Goal: Transaction & Acquisition: Download file/media

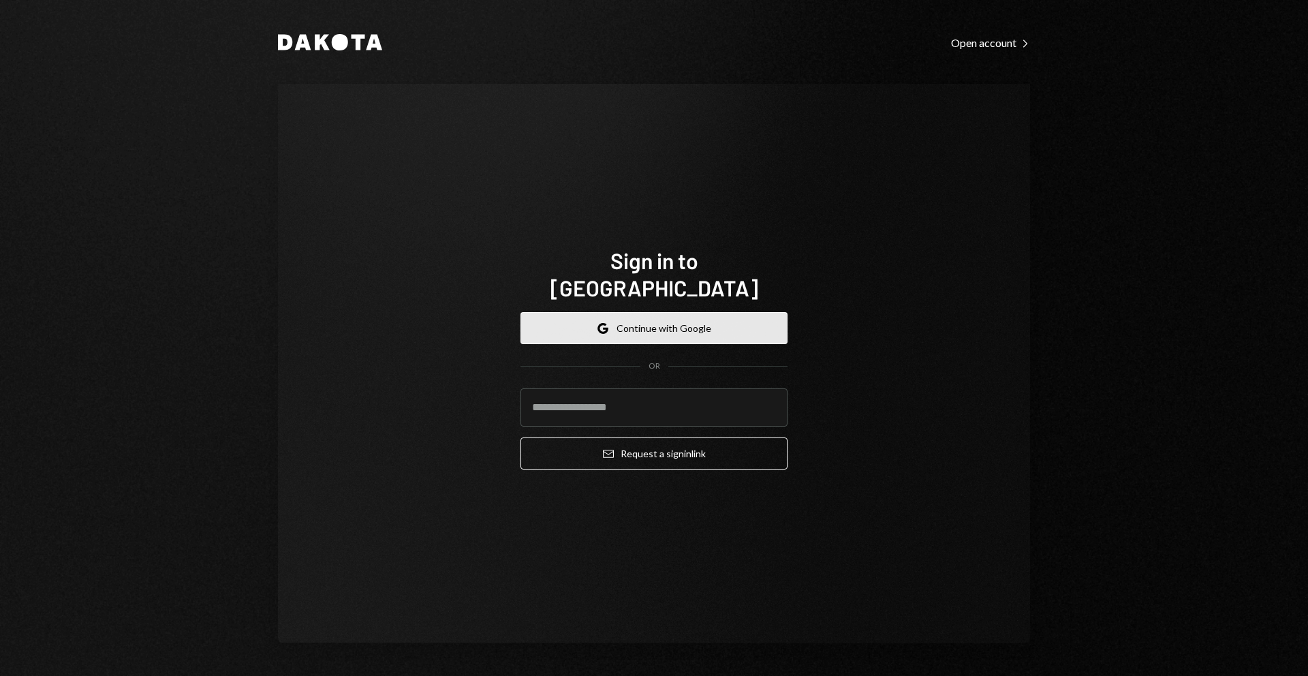
click at [706, 317] on button "Google Continue with Google" at bounding box center [654, 328] width 267 height 32
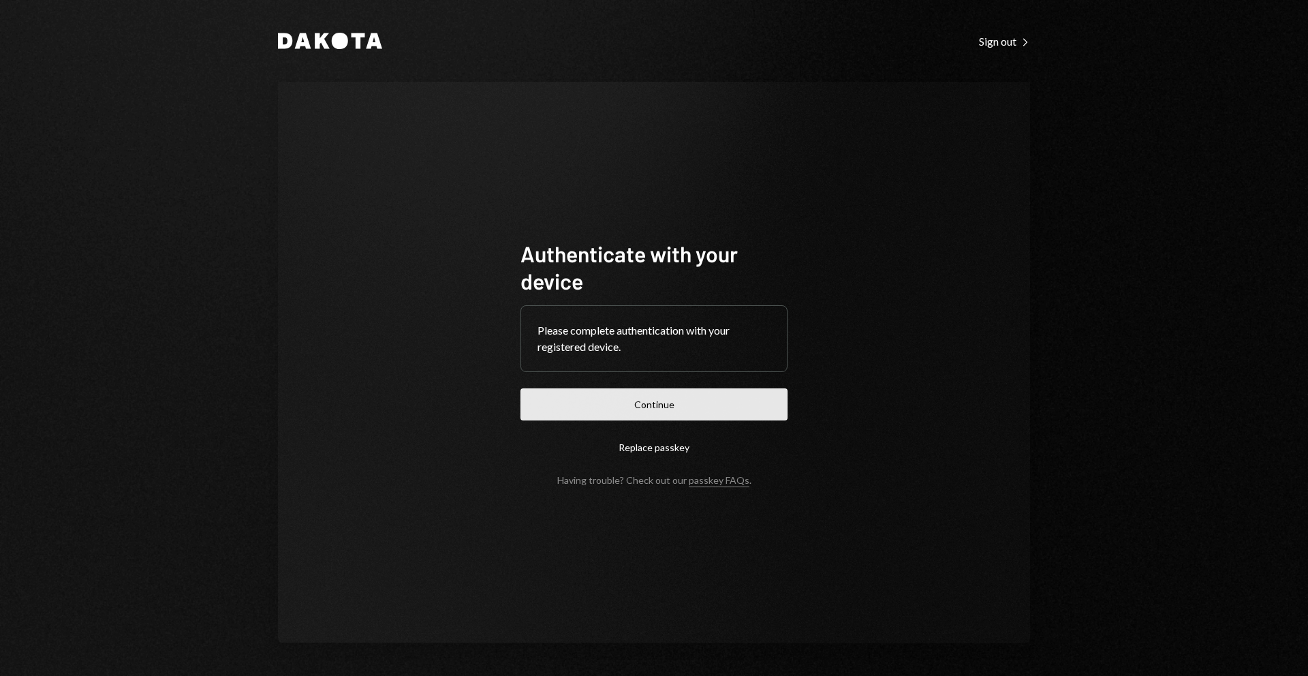
click at [645, 397] on button "Continue" at bounding box center [654, 404] width 267 height 32
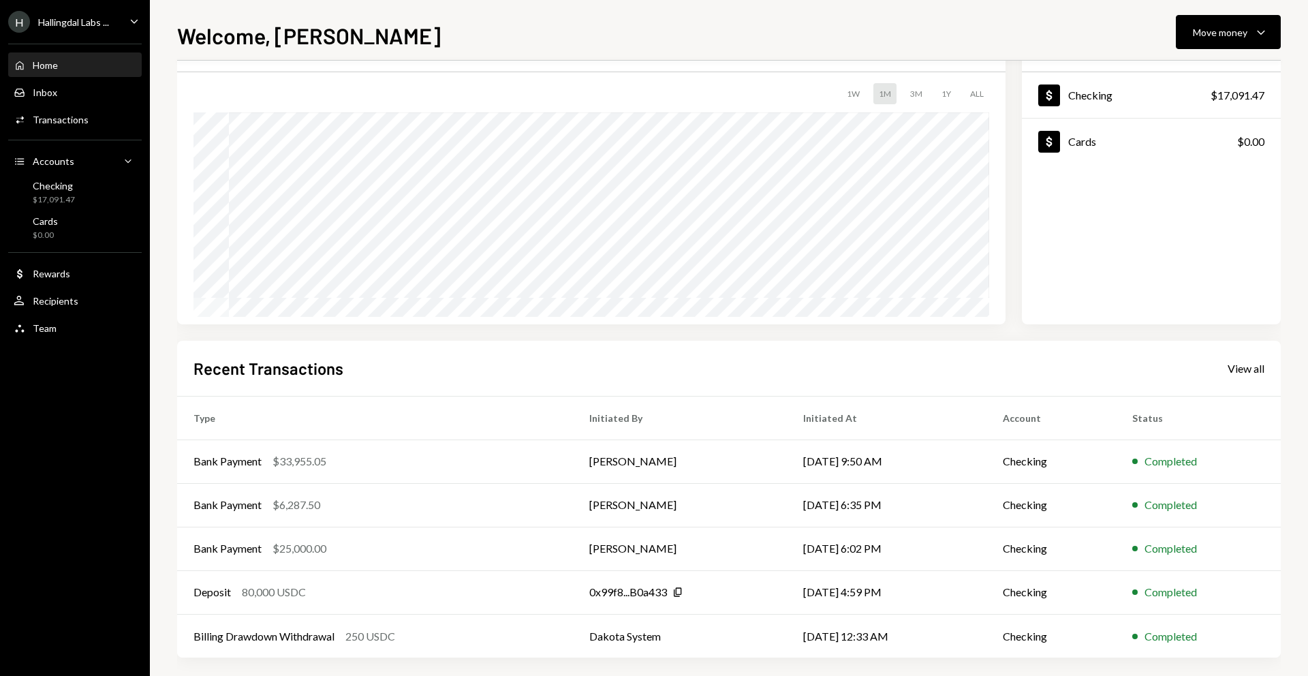
scroll to position [80, 0]
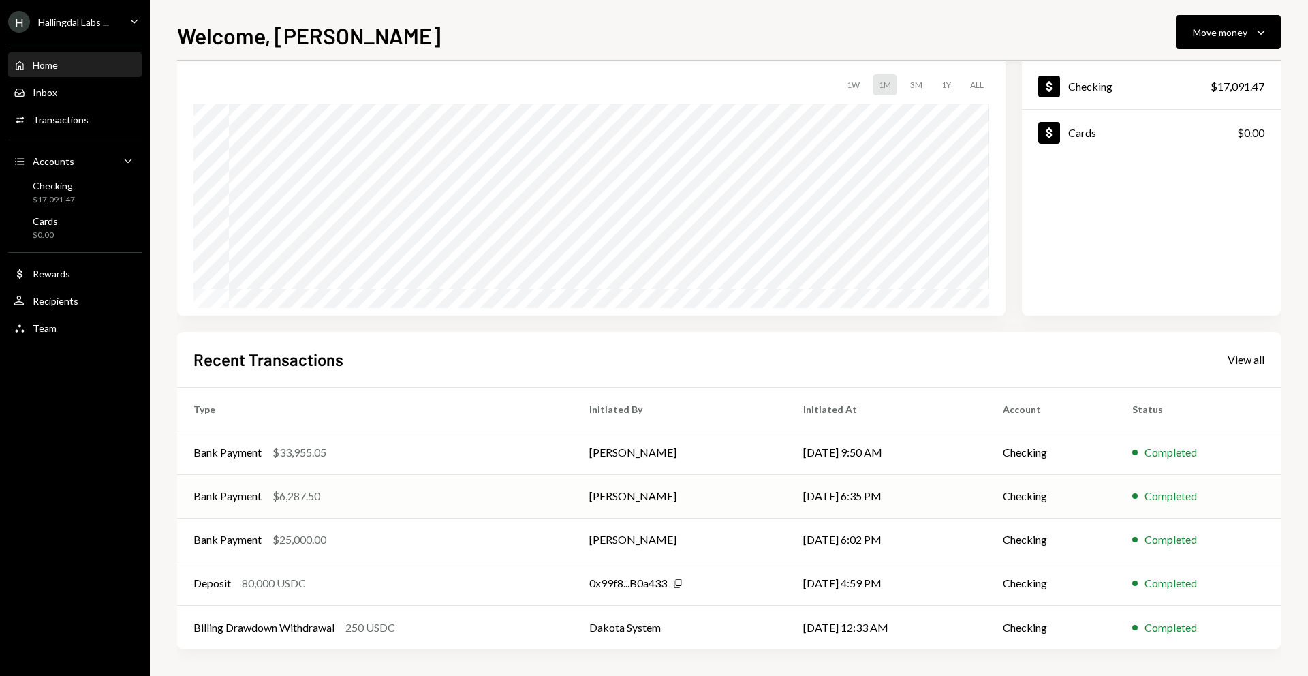
click at [307, 499] on div "$6,287.50" at bounding box center [297, 496] width 48 height 16
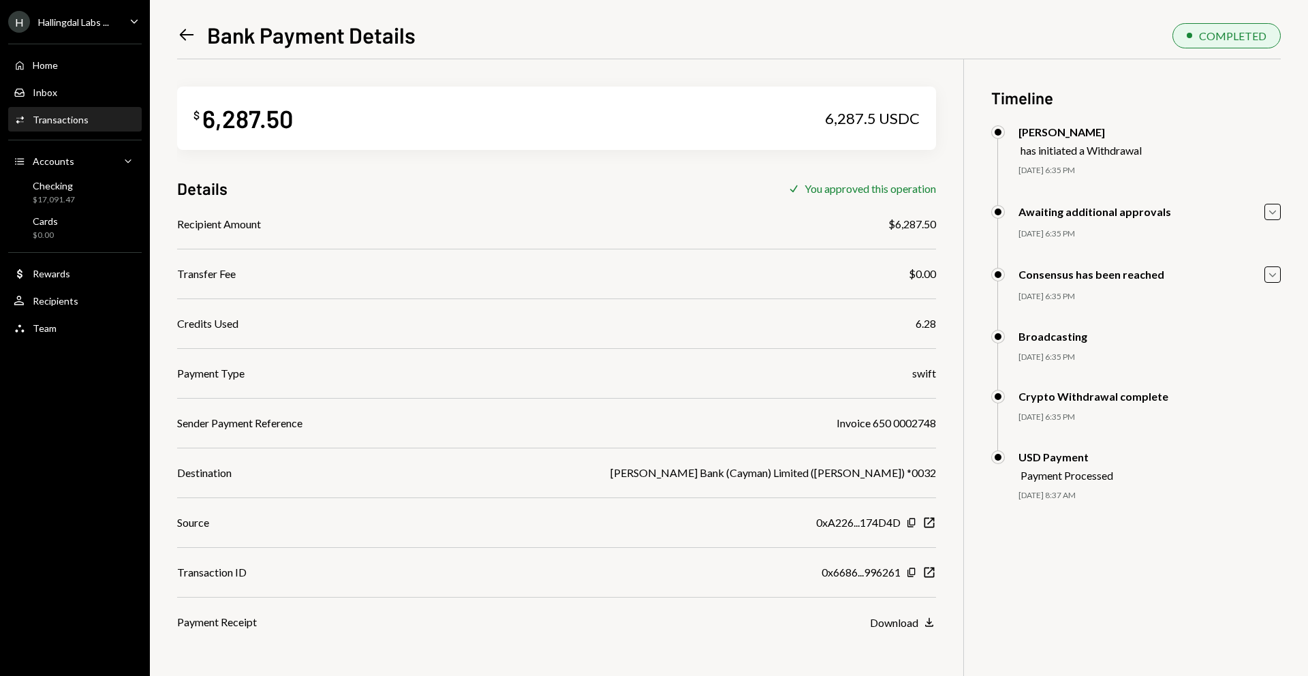
click at [1038, 538] on div "$ 6,287.50 6,287.5 USDC Details Check You approved this operation Recipient Amo…" at bounding box center [729, 397] width 1104 height 676
click at [927, 623] on icon "Download" at bounding box center [930, 622] width 14 height 14
